Goal: Task Accomplishment & Management: Manage account settings

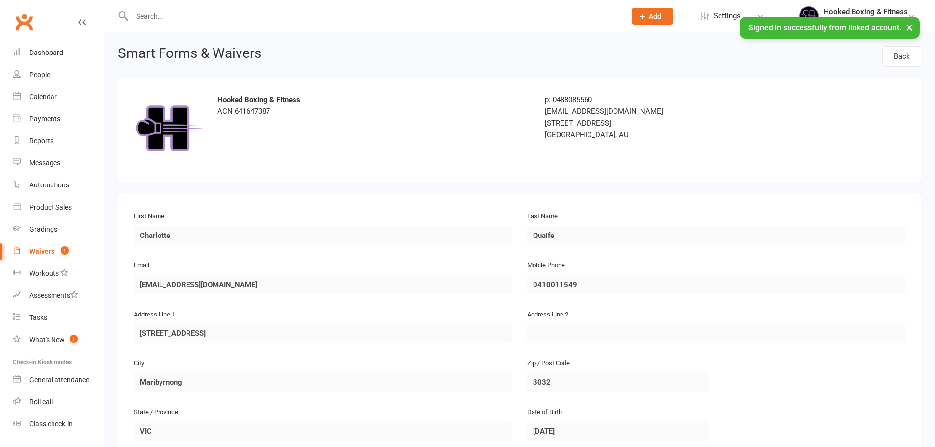
click at [46, 244] on link "Waivers 1" at bounding box center [58, 252] width 91 height 22
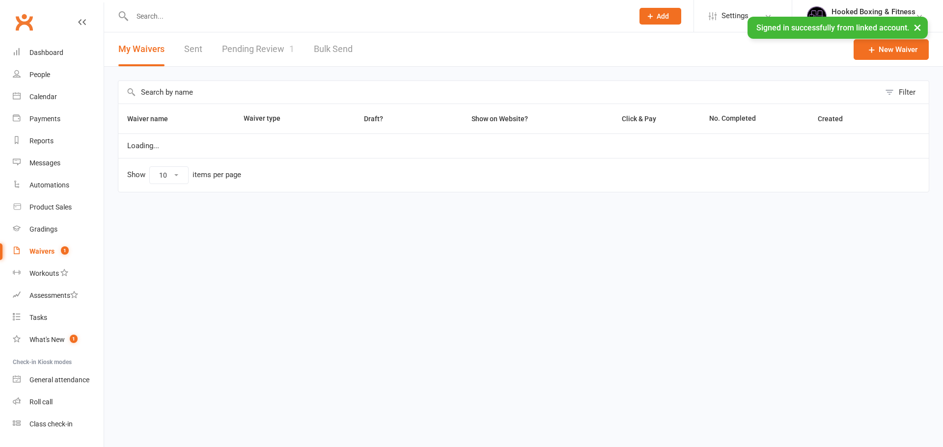
select select "100"
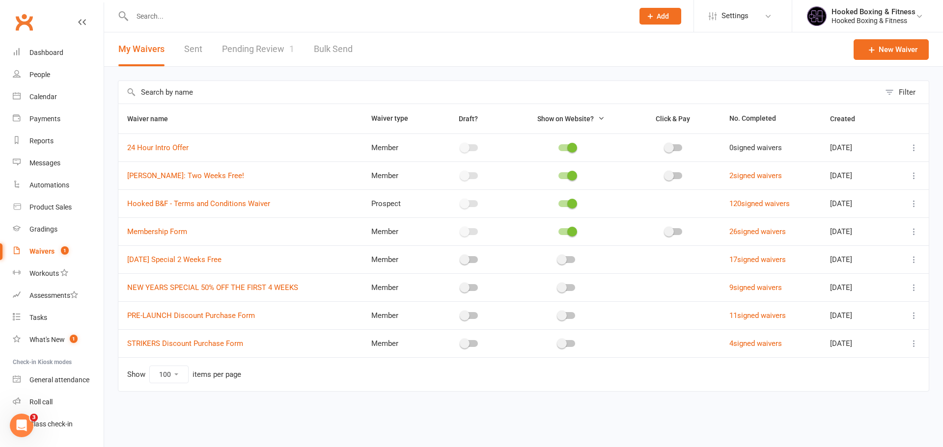
click at [319, 61] on link "Bulk Send" at bounding box center [333, 49] width 39 height 34
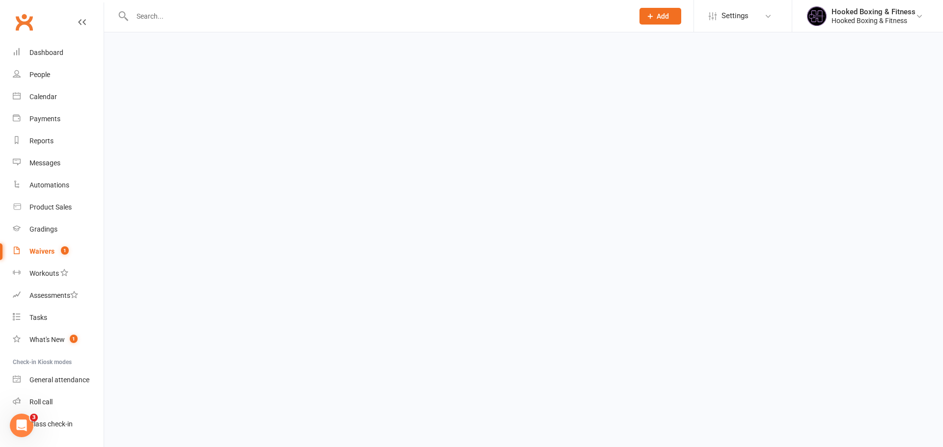
select select "active_members"
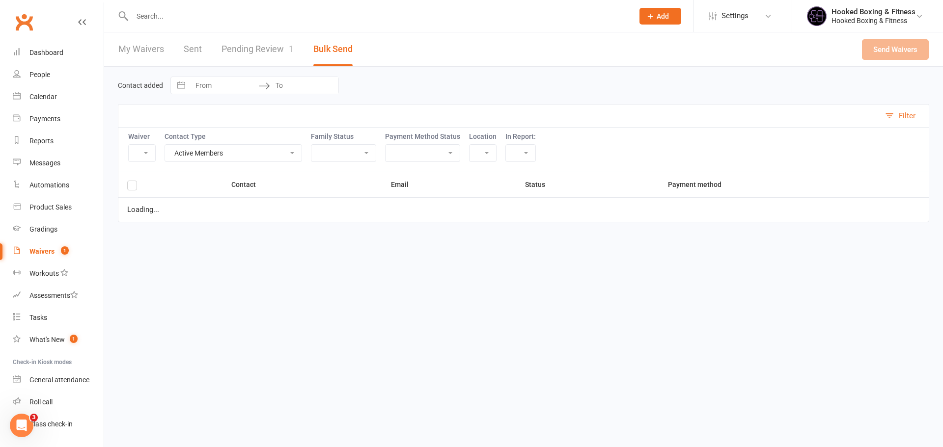
click at [305, 48] on div "My Waivers Sent Pending Review 1 Bulk Send" at bounding box center [235, 49] width 263 height 34
click at [282, 49] on link "Pending Review 1" at bounding box center [257, 49] width 72 height 34
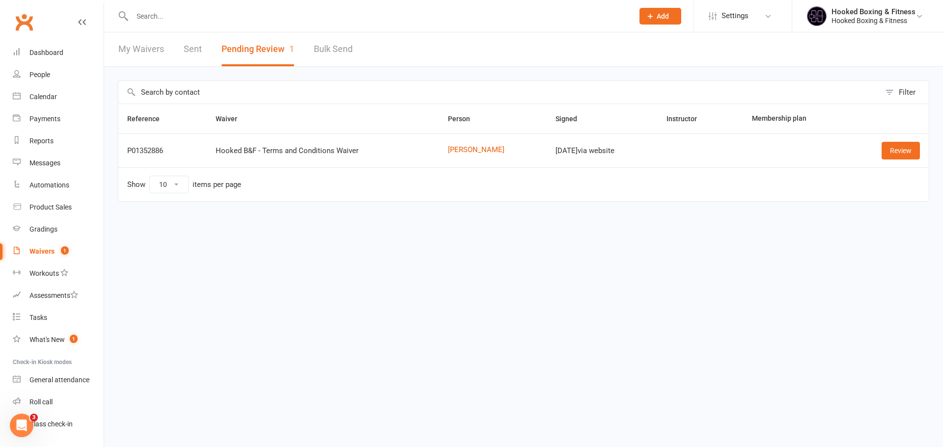
click at [892, 141] on td "Review" at bounding box center [887, 151] width 81 height 34
click at [894, 157] on link "Review" at bounding box center [900, 151] width 38 height 18
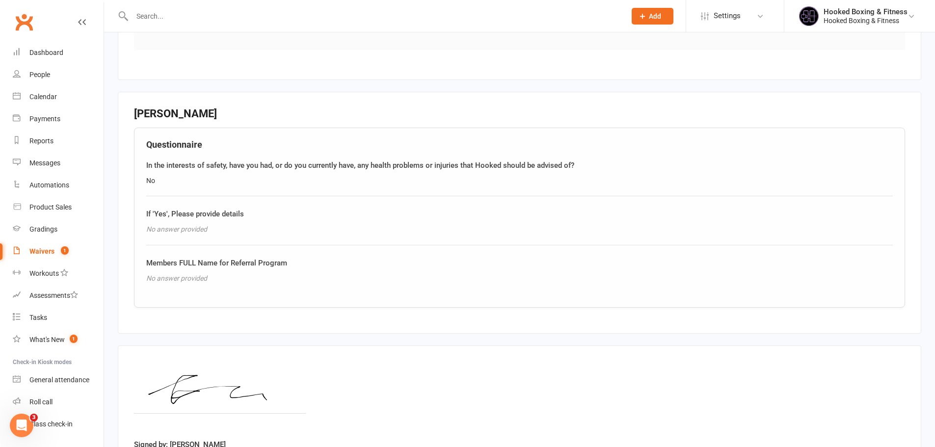
scroll to position [694, 0]
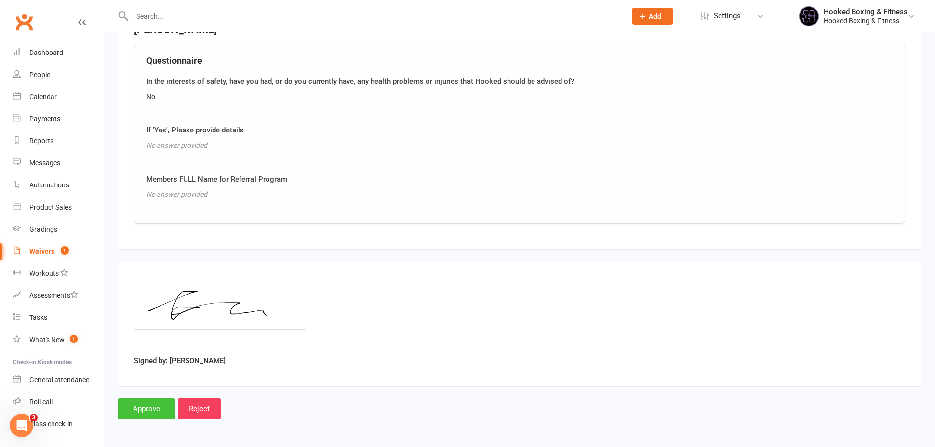
click at [146, 416] on input "Approve" at bounding box center [146, 409] width 57 height 21
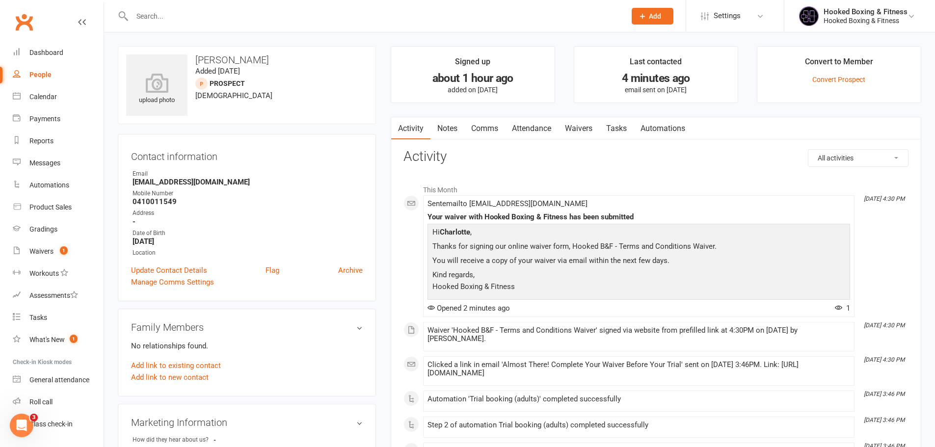
click at [544, 127] on link "Attendance" at bounding box center [531, 128] width 53 height 23
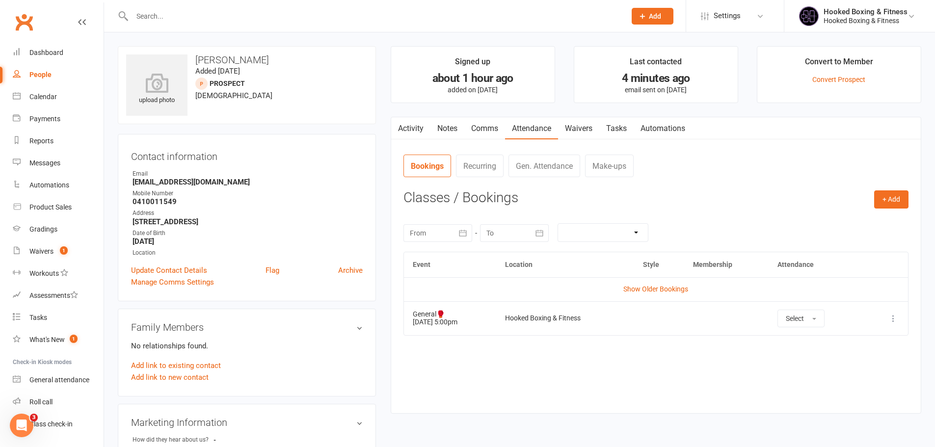
click at [307, 17] on input "text" at bounding box center [374, 16] width 490 height 14
paste input "[PERSON_NAME]"
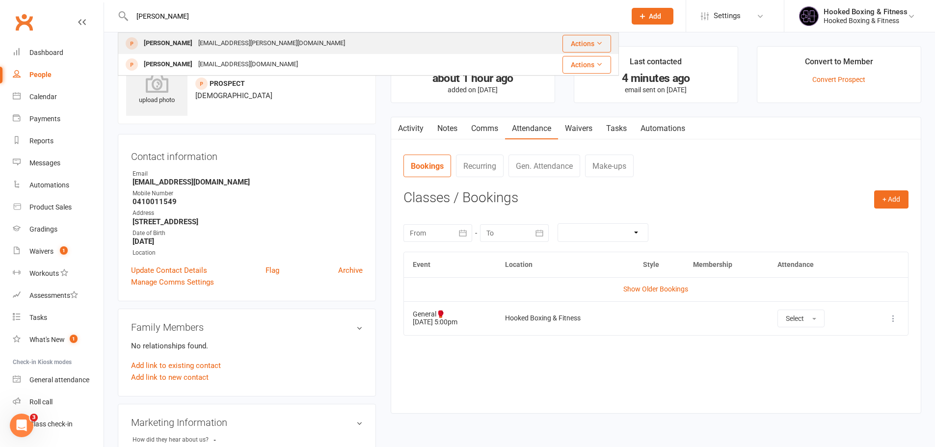
type input "[PERSON_NAME]"
click at [384, 45] on div "Liban Yusuf [EMAIL_ADDRESS][PERSON_NAME][DOMAIN_NAME]" at bounding box center [320, 43] width 402 height 20
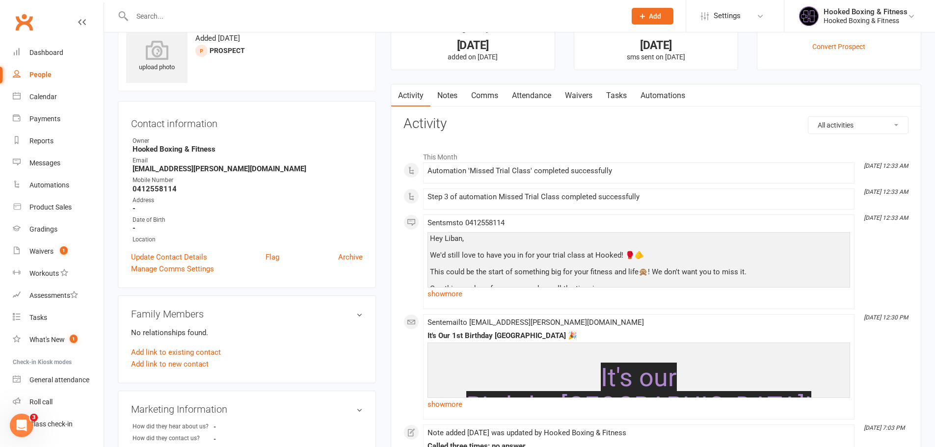
scroll to position [49, 0]
